Goal: Task Accomplishment & Management: Use online tool/utility

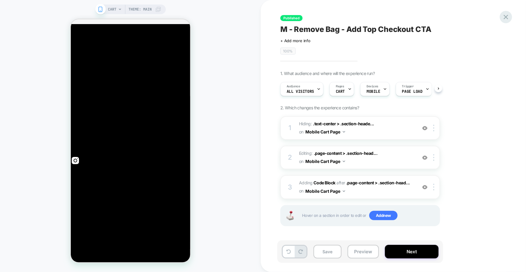
click at [506, 20] on icon at bounding box center [506, 17] width 8 height 8
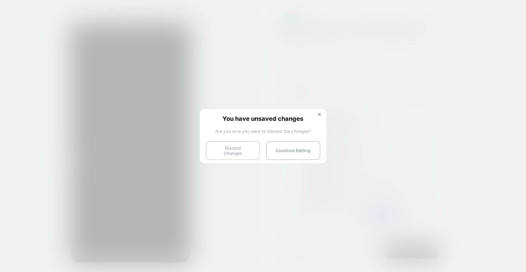
click at [230, 149] on button "Discard Changes" at bounding box center [233, 150] width 54 height 19
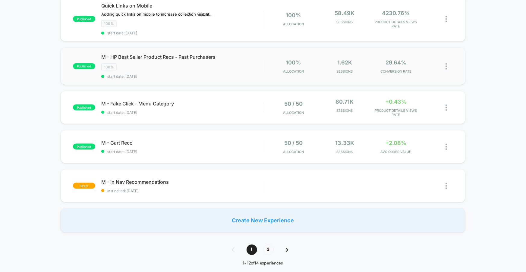
scroll to position [388, 0]
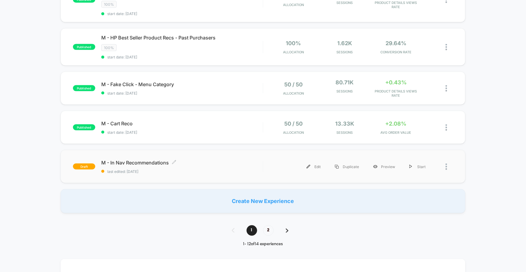
click at [148, 160] on span "M - In Nav Recommendations Click to edit experience details" at bounding box center [181, 163] width 161 height 6
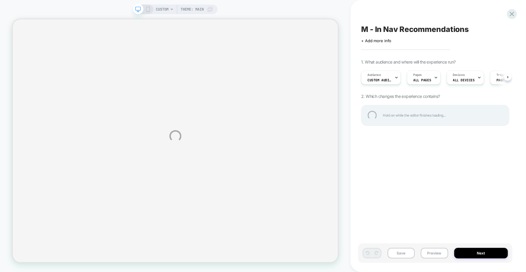
click at [147, 5] on div "CUSTOM Theme: MAIN M - In Nav Recommendations Click to edit experience details …" at bounding box center [263, 136] width 526 height 272
click at [147, 11] on div "CUSTOM Theme: MAIN M - In Nav Recommendations Click to edit experience details …" at bounding box center [263, 136] width 526 height 272
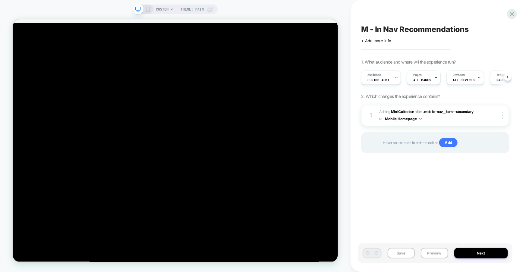
click at [146, 9] on icon at bounding box center [147, 9] width 5 height 5
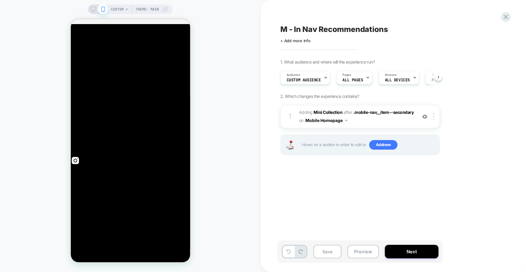
scroll to position [0, 0]
click at [355, 131] on div "1 #_loomi_addon_1759246934931 Adding Mini Collection AFTER .mobile-nav__item--s…" at bounding box center [360, 138] width 160 height 66
click at [355, 120] on span "#_loomi_addon_1759246934931 Adding Mini Collection AFTER .mobile-nav__item--sec…" at bounding box center [356, 116] width 115 height 16
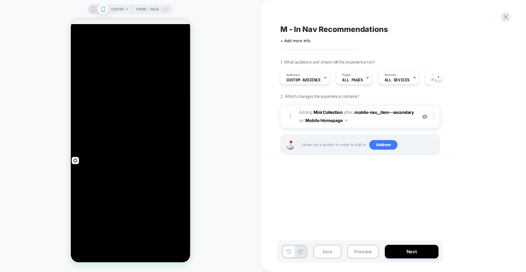
click at [358, 125] on div "1 #_loomi_addon_1759246934931 Adding Mini Collection AFTER .mobile-nav__item--s…" at bounding box center [360, 116] width 160 height 23
click at [426, 117] on img at bounding box center [424, 116] width 5 height 5
click at [363, 118] on span "#_loomi_addon_1759246934931 Adding Mini Collection AFTER .mobile-nav__item--sec…" at bounding box center [356, 116] width 115 height 16
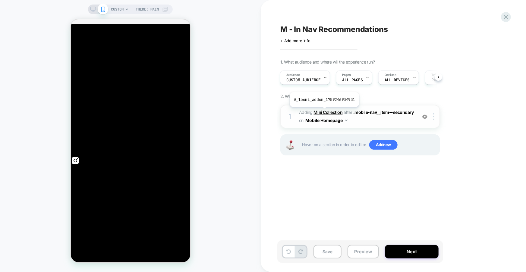
click at [324, 111] on b "Mini Collection" at bounding box center [328, 112] width 29 height 5
click at [290, 252] on icon at bounding box center [288, 251] width 5 height 5
click at [299, 254] on button at bounding box center [301, 252] width 12 height 12
click at [389, 113] on span ".mobile-nav__item--secondary" at bounding box center [383, 112] width 61 height 5
click at [434, 121] on div "1 #_loomi_addon_1759246934931 Adding Mini Collection AFTER .mobile-nav__item--s…" at bounding box center [360, 116] width 160 height 23
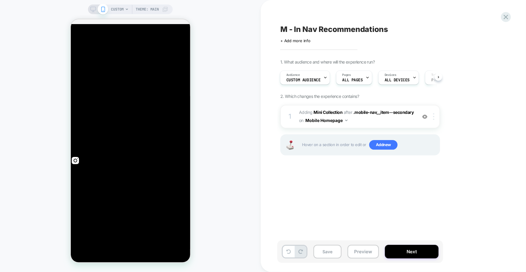
click at [434, 119] on img at bounding box center [433, 116] width 1 height 7
click at [345, 112] on span "AFTER" at bounding box center [347, 112] width 9 height 5
click at [345, 119] on button "Mobile Homepage" at bounding box center [326, 120] width 42 height 9
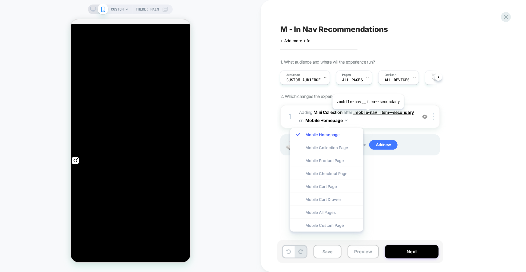
click at [367, 114] on span ".mobile-nav__item--secondary" at bounding box center [383, 112] width 61 height 5
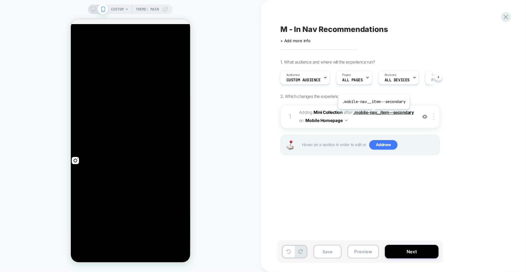
click at [373, 114] on span ".mobile-nav__item--secondary" at bounding box center [383, 112] width 61 height 5
click at [380, 143] on span "Add new" at bounding box center [383, 145] width 28 height 10
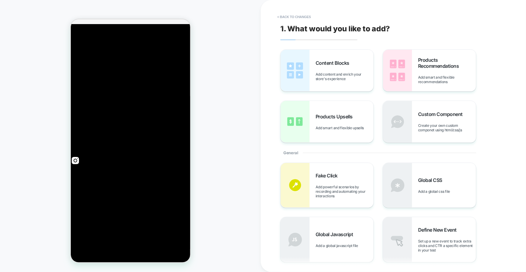
drag, startPoint x: 498, startPoint y: 88, endPoint x: 115, endPoint y: 213, distance: 402.8
click at [425, 72] on div "Products Recommendations Add smart and flexible recommendations" at bounding box center [447, 70] width 58 height 27
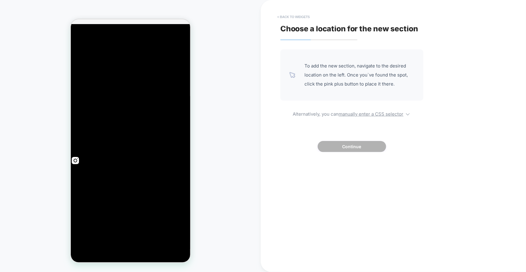
click at [301, 17] on button "< Back to widgets" at bounding box center [293, 17] width 39 height 10
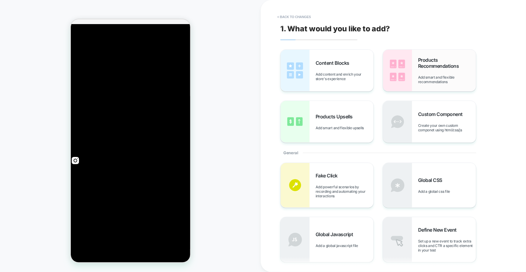
click at [413, 70] on div "Products Recommendations Add smart and flexible recommendations" at bounding box center [429, 71] width 93 height 42
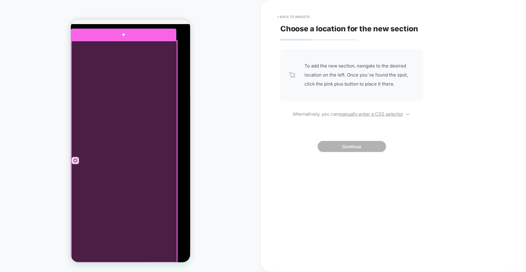
click at [148, 197] on div at bounding box center [123, 152] width 105 height 222
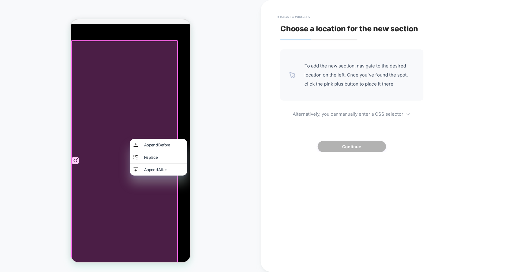
click at [280, 25] on span "Choose a location for the new section" at bounding box center [349, 28] width 138 height 9
click at [284, 19] on button "< Back to widgets" at bounding box center [293, 17] width 39 height 10
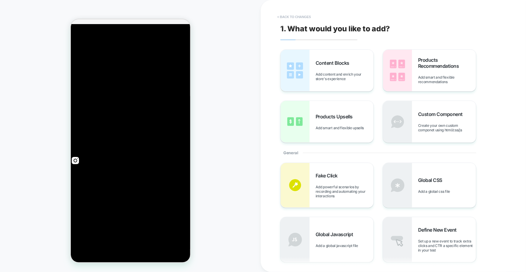
click at [297, 18] on button "< Back to changes" at bounding box center [294, 17] width 40 height 10
